Goal: Find specific page/section: Find specific page/section

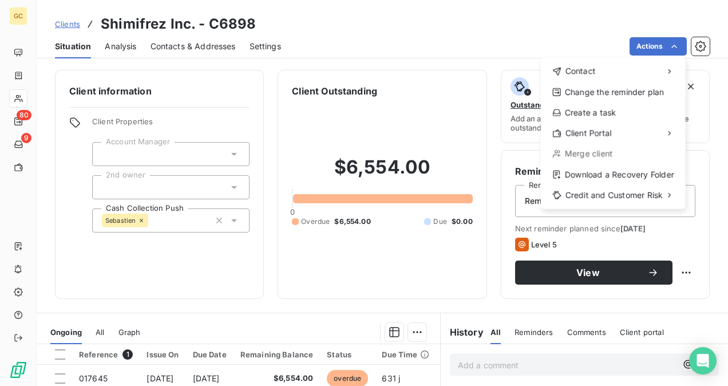
scroll to position [212, 0]
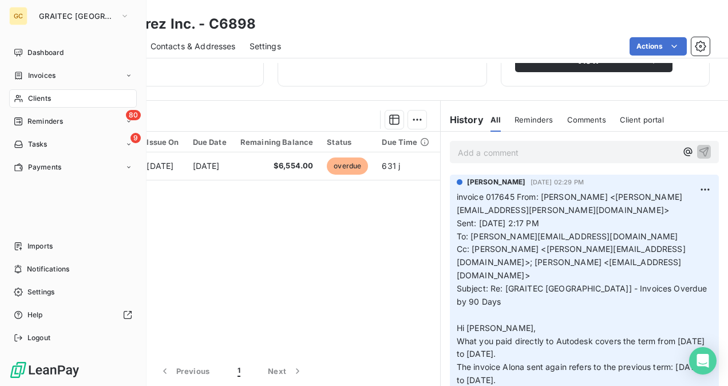
click at [22, 13] on html "GC GRAITEC CANADA Dashboard Invoices Clients 80 Reminders 9 Tasks Payments Impo…" at bounding box center [364, 193] width 728 height 386
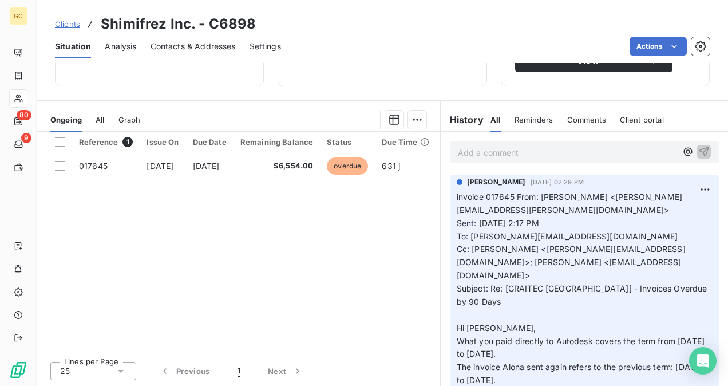
click at [233, 121] on div at bounding box center [290, 120] width 272 height 18
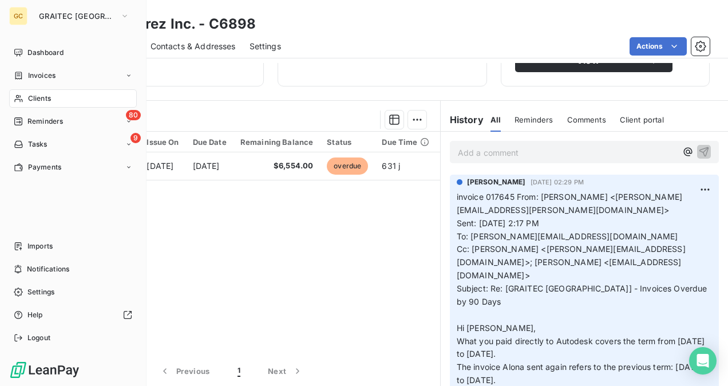
click at [44, 96] on span "Clients" at bounding box center [39, 98] width 23 height 10
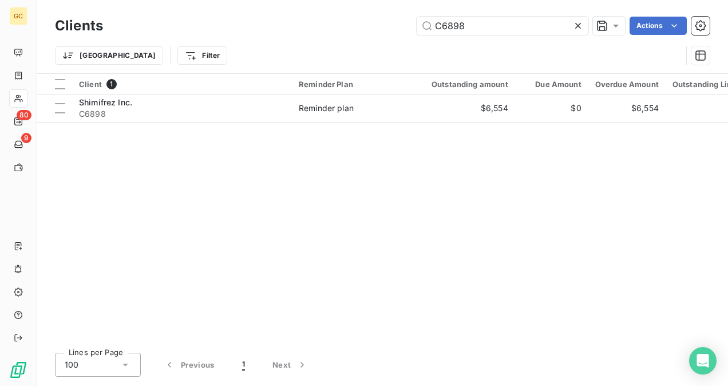
drag, startPoint x: 481, startPoint y: 29, endPoint x: 400, endPoint y: 24, distance: 81.5
click at [400, 24] on div "C6898 Actions" at bounding box center [413, 26] width 593 height 18
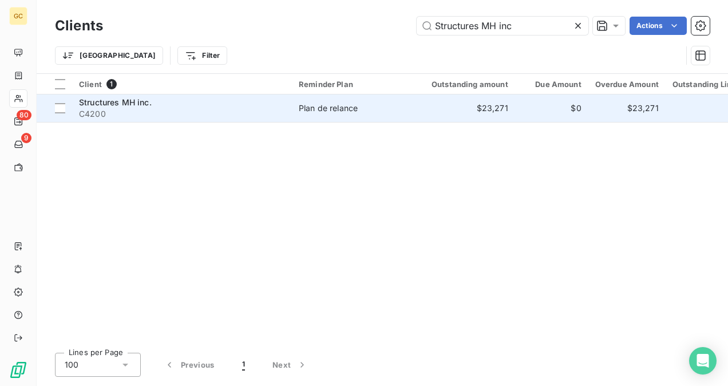
type input "Structures MH inc"
click at [182, 111] on span "C4200" at bounding box center [182, 113] width 206 height 11
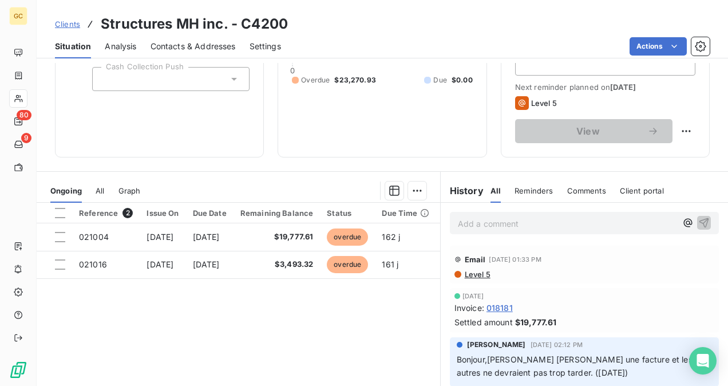
scroll to position [172, 0]
